Goal: Transaction & Acquisition: Purchase product/service

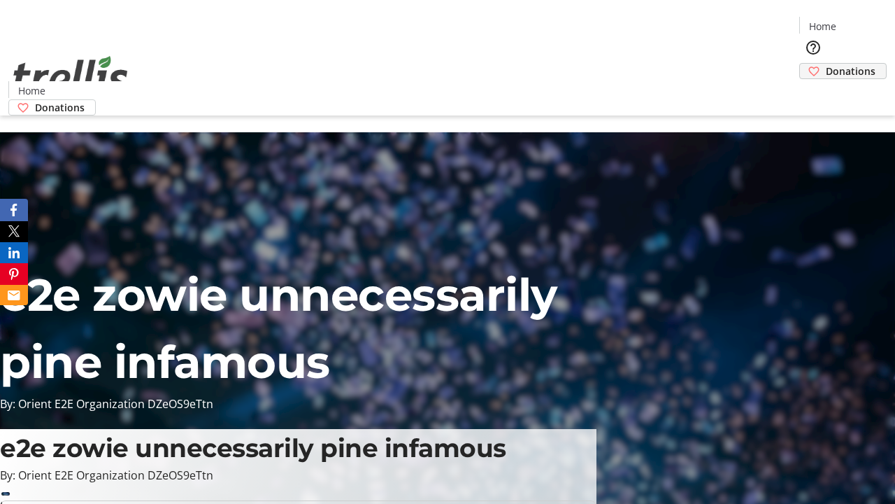
click at [826, 64] on span "Donations" at bounding box center [851, 71] width 50 height 15
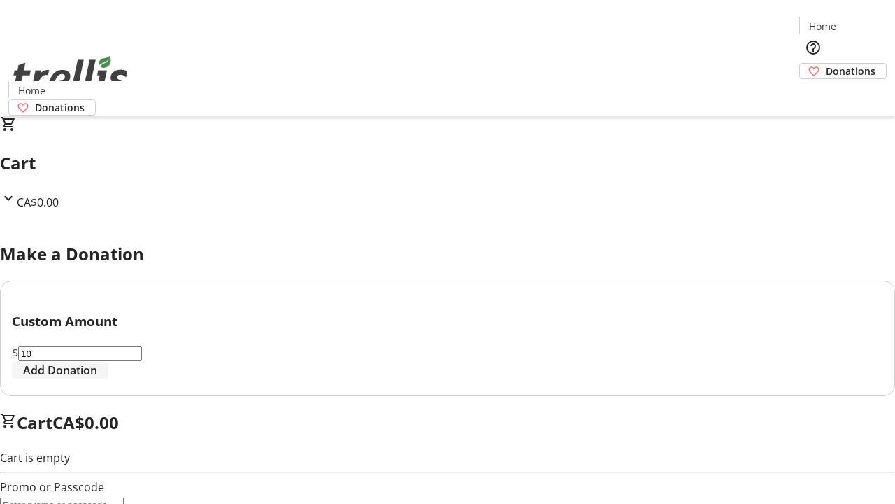
click at [97, 378] on span "Add Donation" at bounding box center [60, 370] width 74 height 17
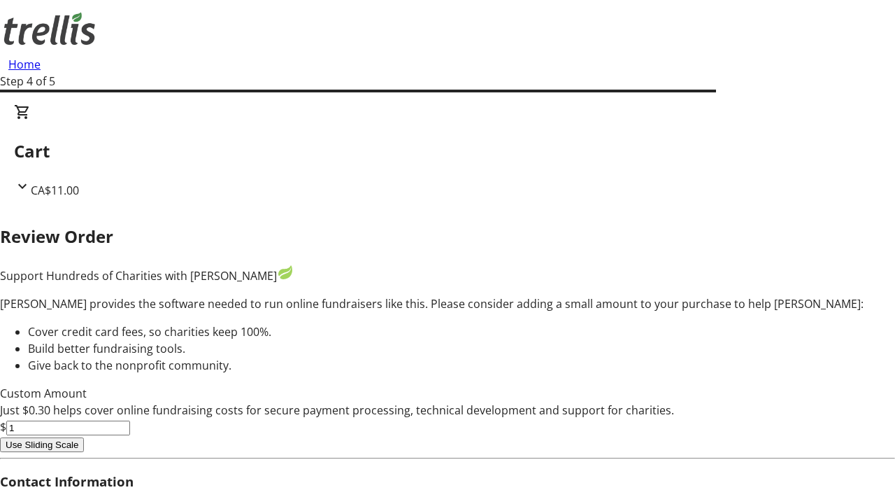
type input "5"
